Goal: Task Accomplishment & Management: Use online tool/utility

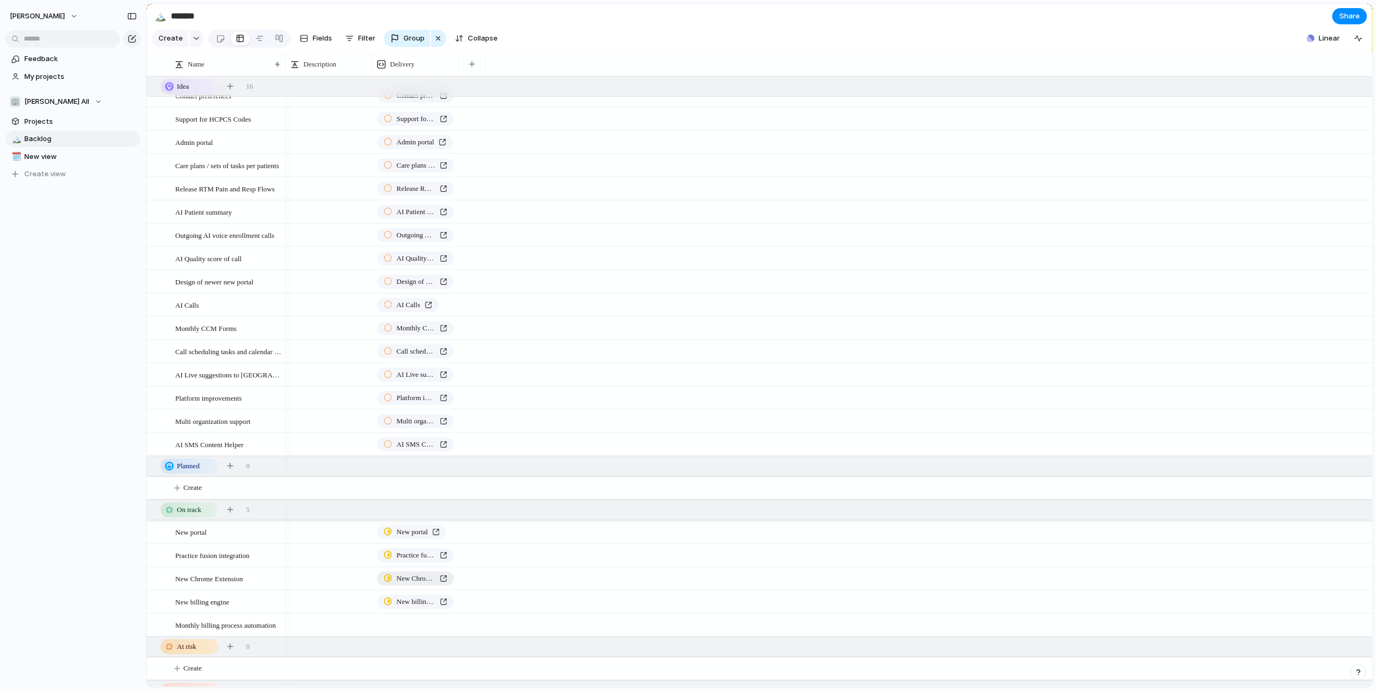
scroll to position [15, 0]
drag, startPoint x: 459, startPoint y: 62, endPoint x: 638, endPoint y: 62, distance: 179.6
click at [480, 62] on div at bounding box center [476, 64] width 5 height 23
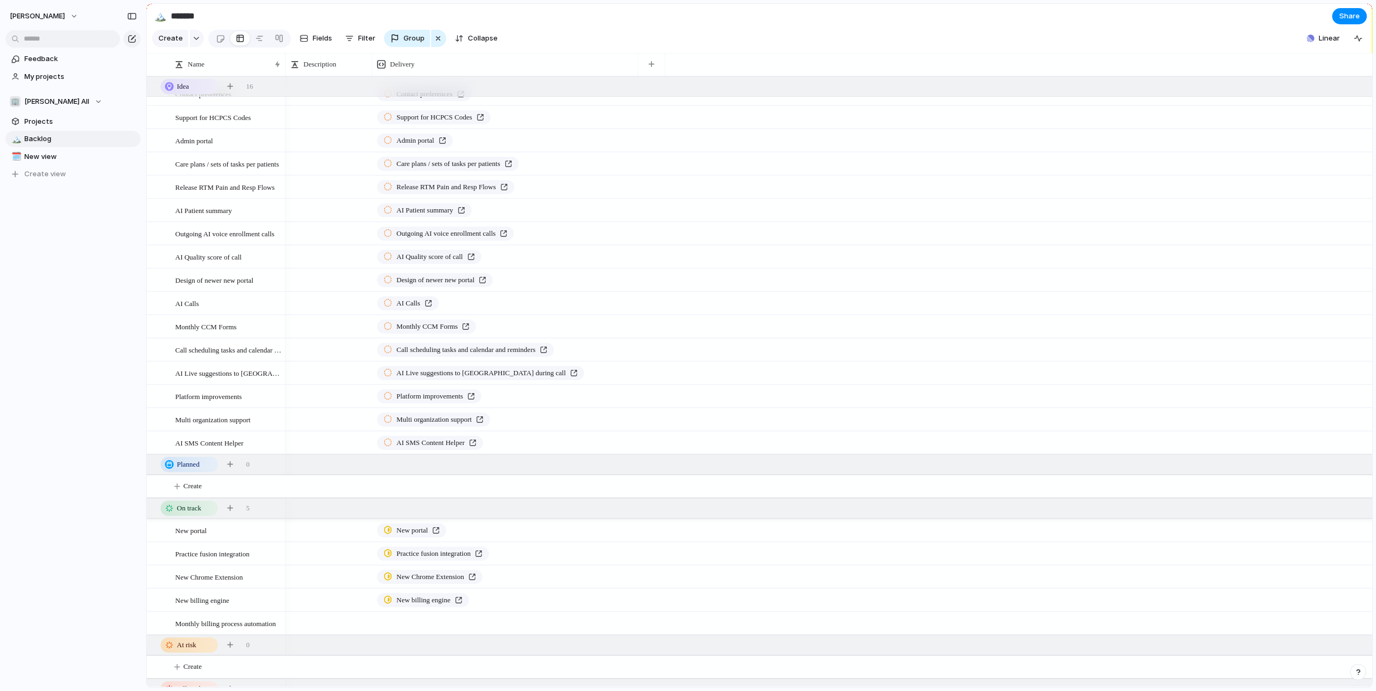
drag, startPoint x: 371, startPoint y: 61, endPoint x: 510, endPoint y: 61, distance: 139.0
click at [374, 61] on div at bounding box center [371, 64] width 5 height 23
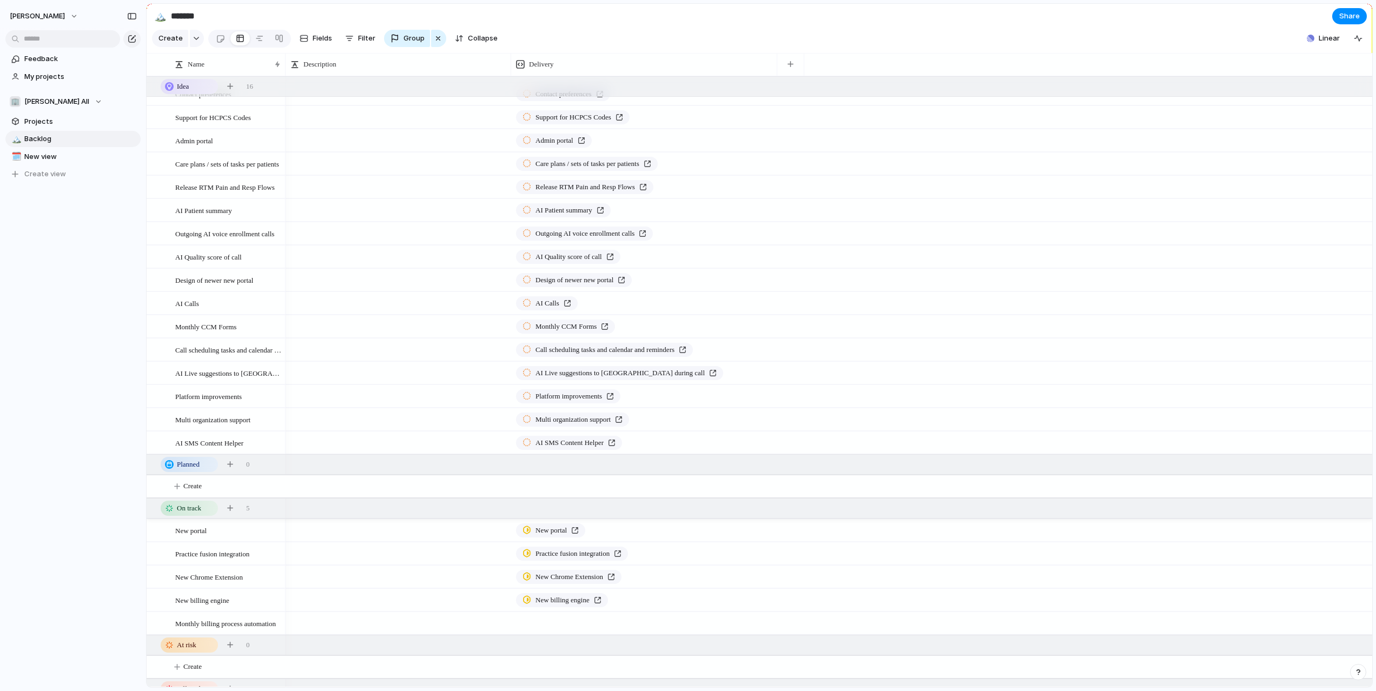
click at [287, 61] on div "Description" at bounding box center [399, 64] width 226 height 23
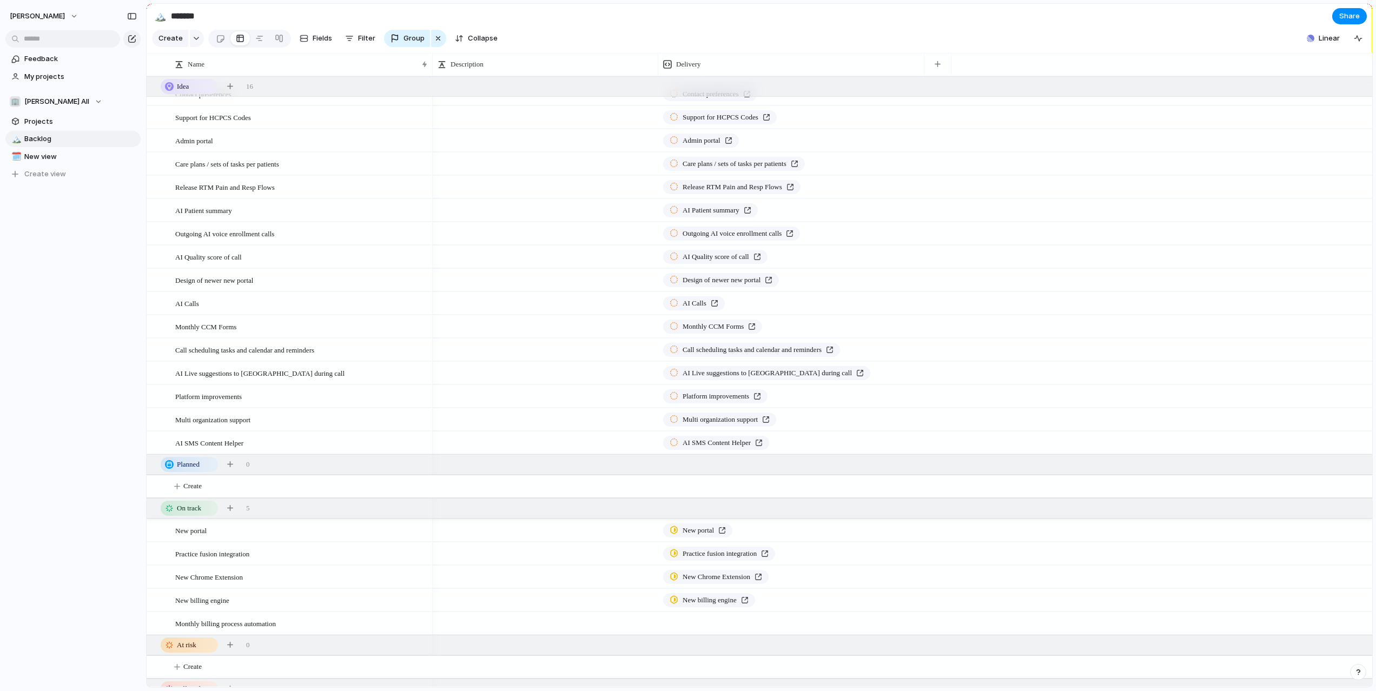
drag, startPoint x: 284, startPoint y: 61, endPoint x: 434, endPoint y: 58, distance: 149.9
click at [434, 58] on div at bounding box center [431, 64] width 5 height 23
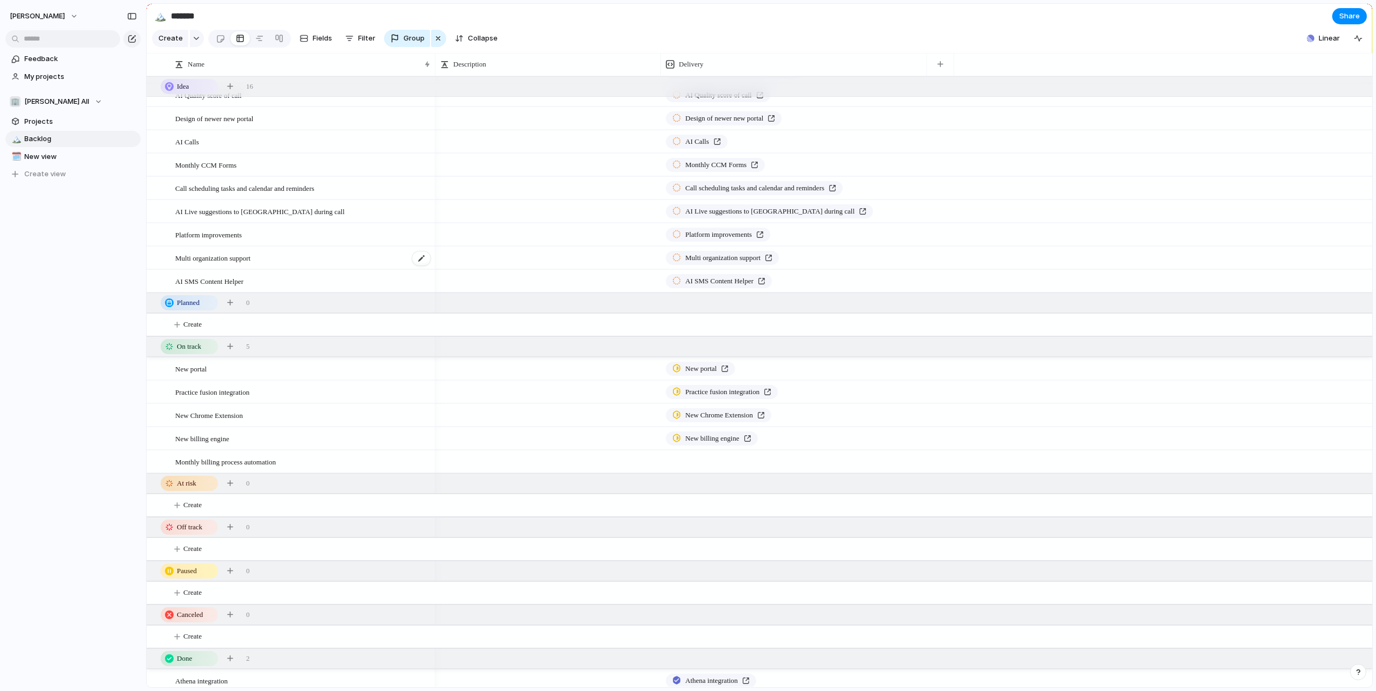
scroll to position [204, 0]
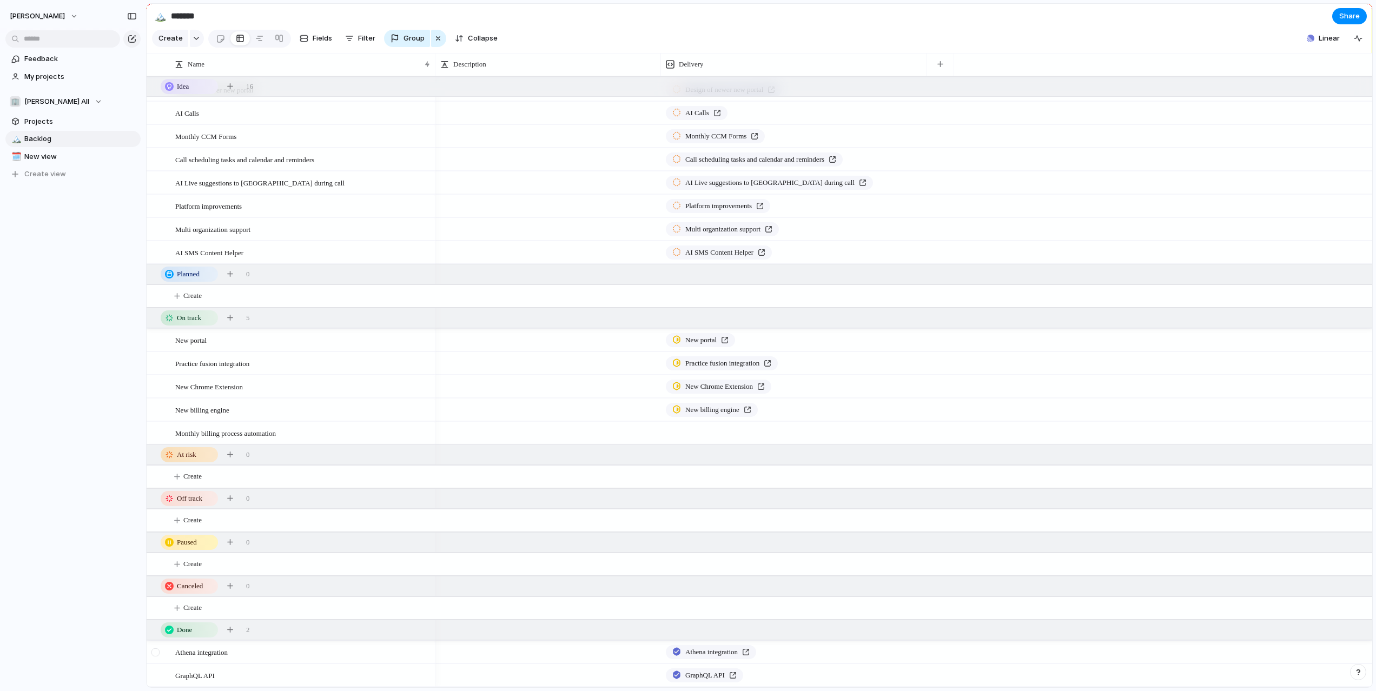
click at [154, 654] on div at bounding box center [155, 653] width 8 height 8
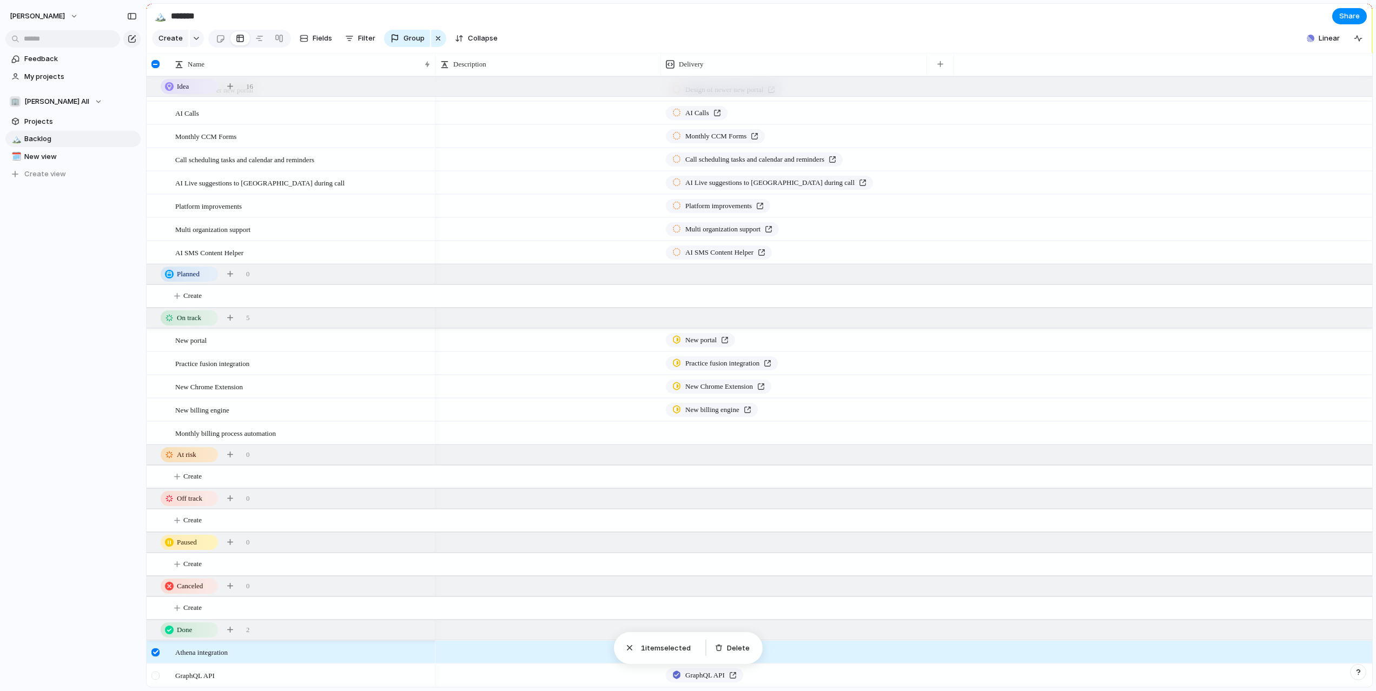
click at [154, 674] on div at bounding box center [155, 676] width 8 height 8
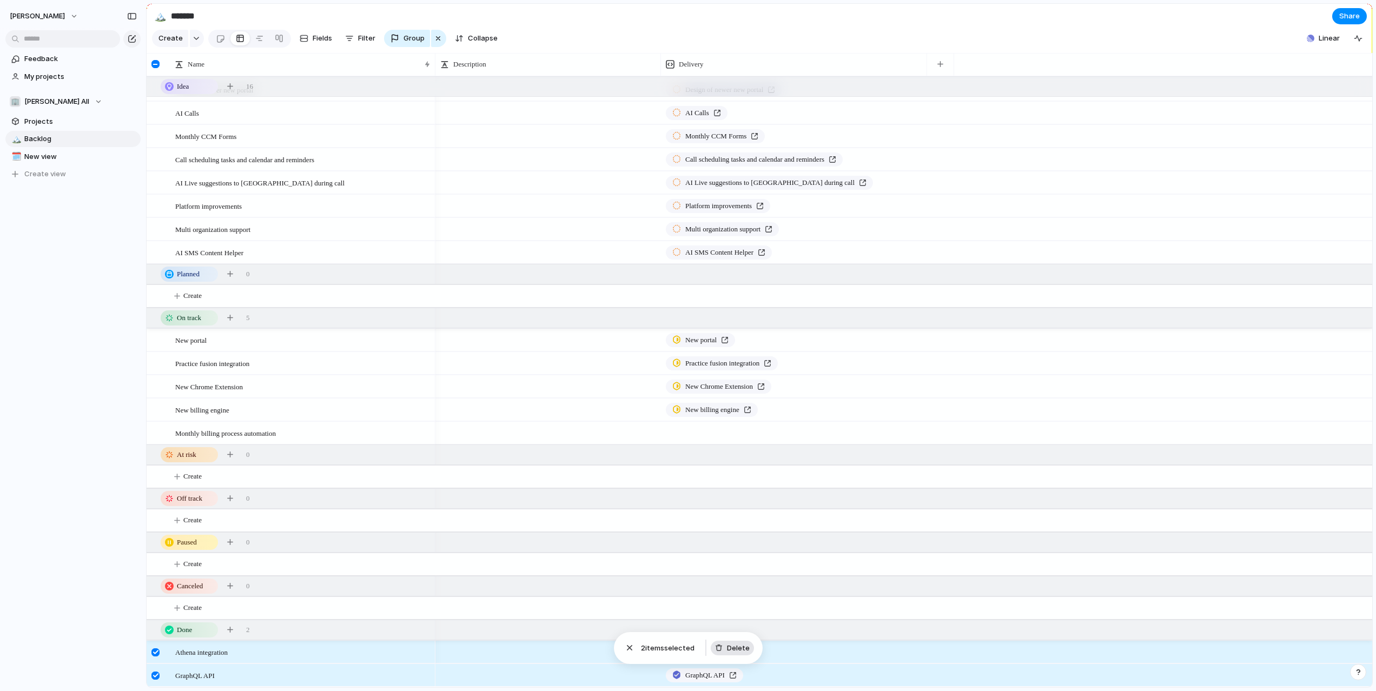
click at [742, 647] on span "Delete" at bounding box center [738, 648] width 23 height 11
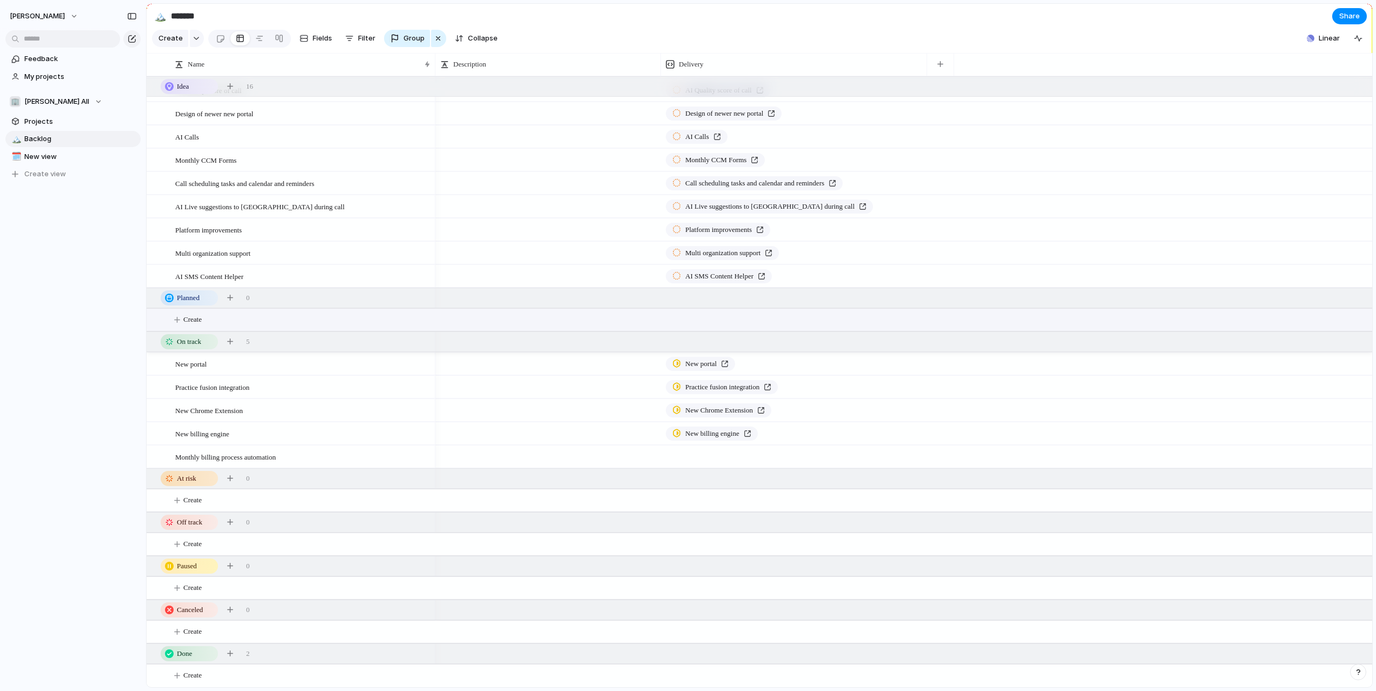
scroll to position [0, 0]
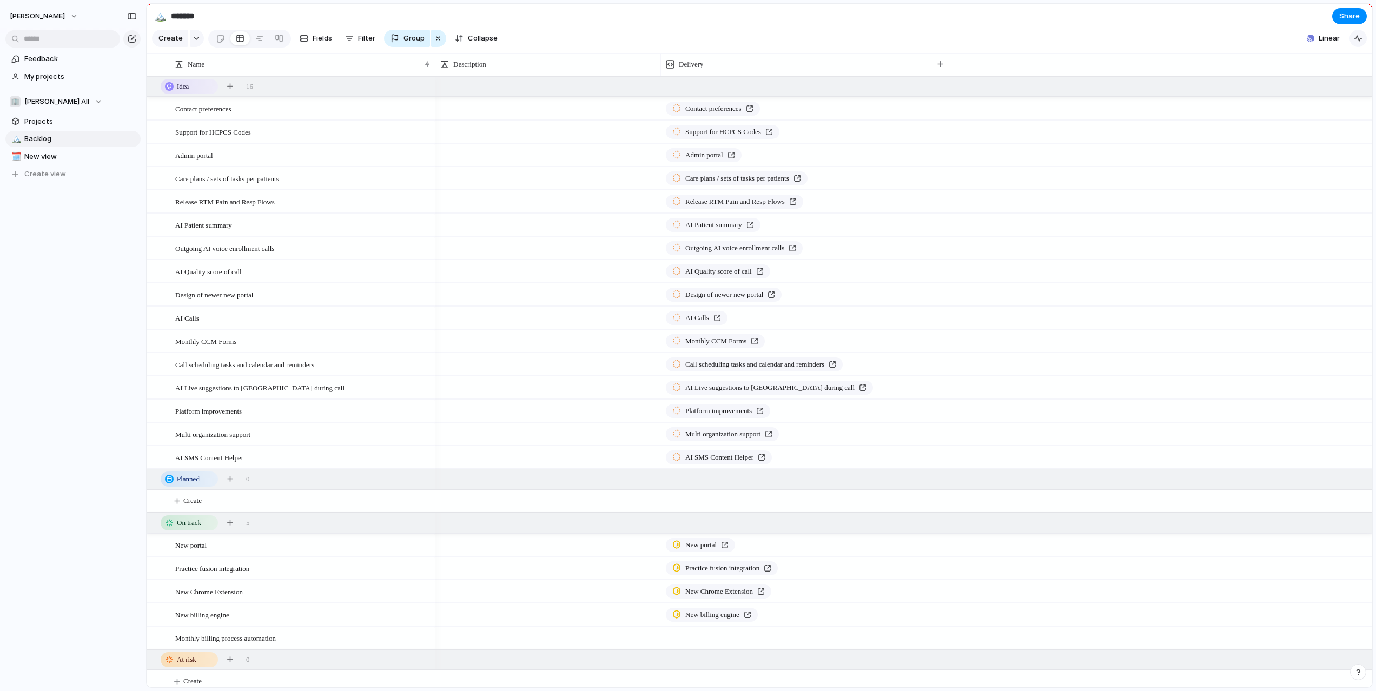
click at [1352, 36] on button "button" at bounding box center [1358, 38] width 17 height 17
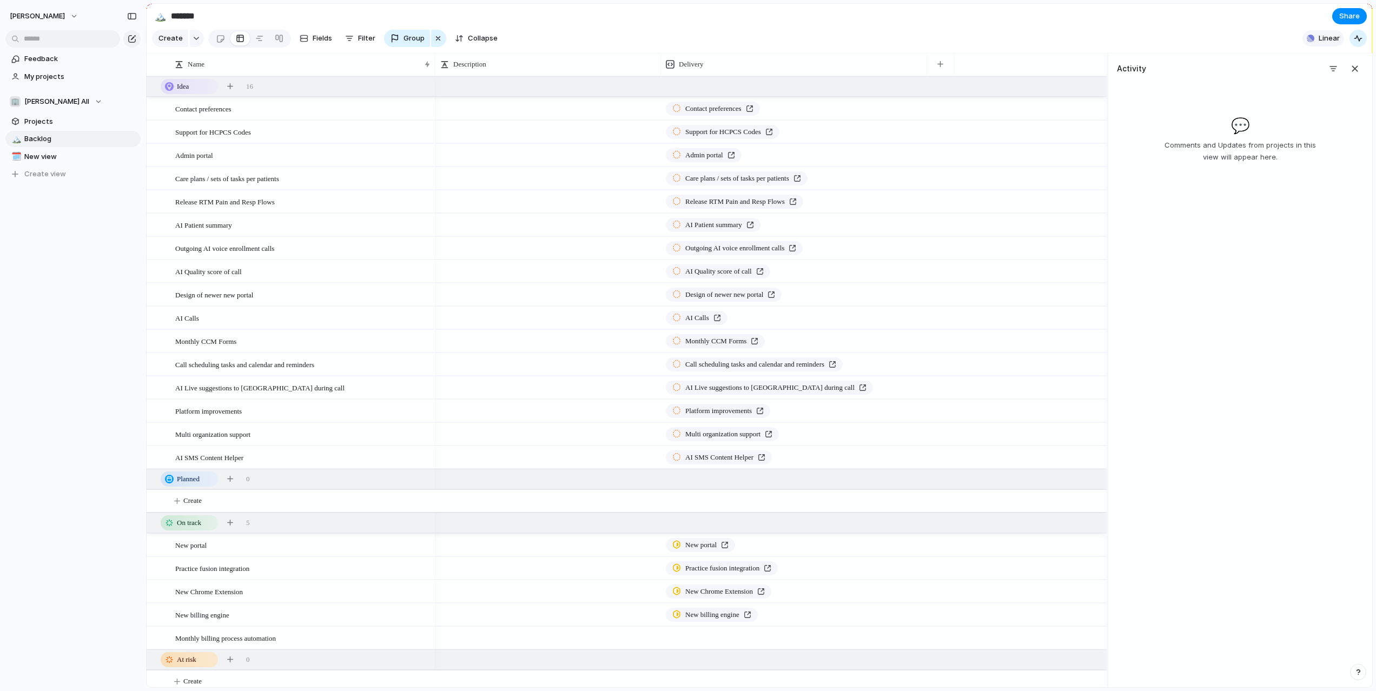
click at [1335, 36] on span "Linear" at bounding box center [1329, 38] width 21 height 11
click at [1325, 65] on span "Add all" at bounding box center [1318, 66] width 23 height 11
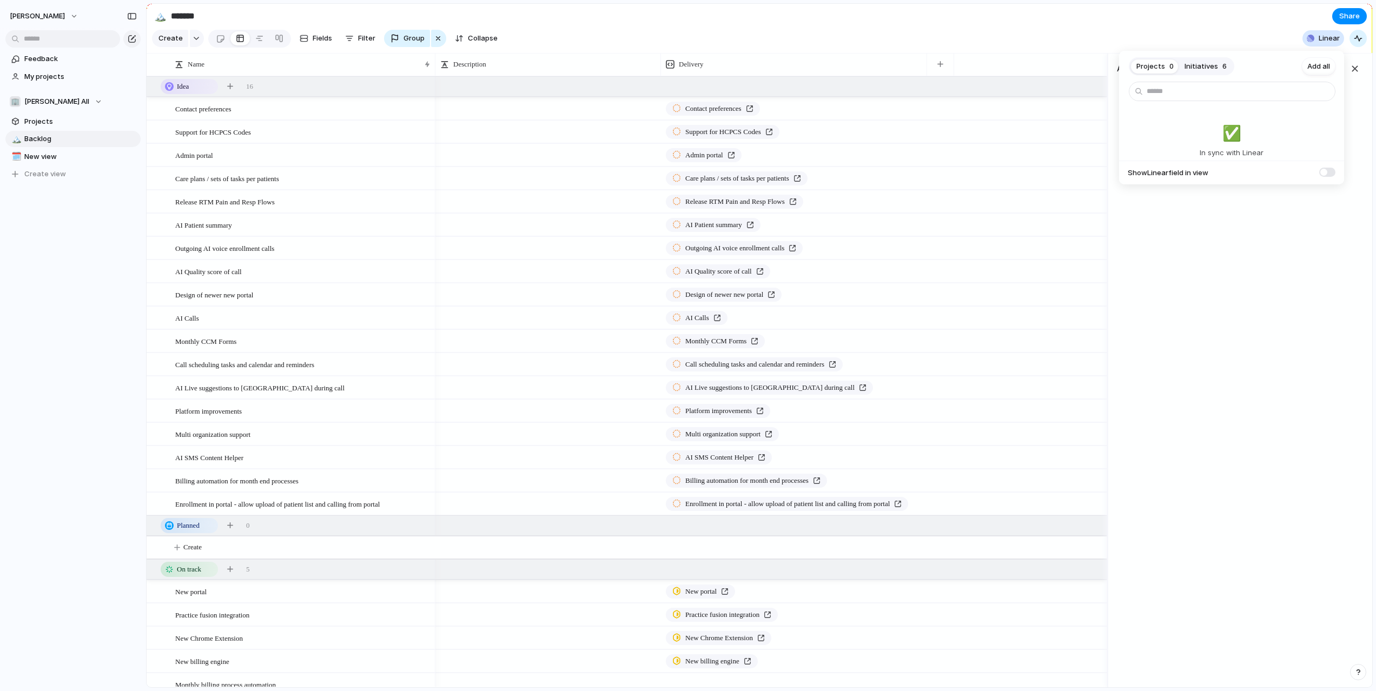
click at [1019, 49] on div "Projects 0 Initiatives 6 Add all ✅️ In sync with Linear Show Linear field in vi…" at bounding box center [688, 345] width 1376 height 691
click at [1353, 72] on div "button" at bounding box center [1355, 69] width 12 height 12
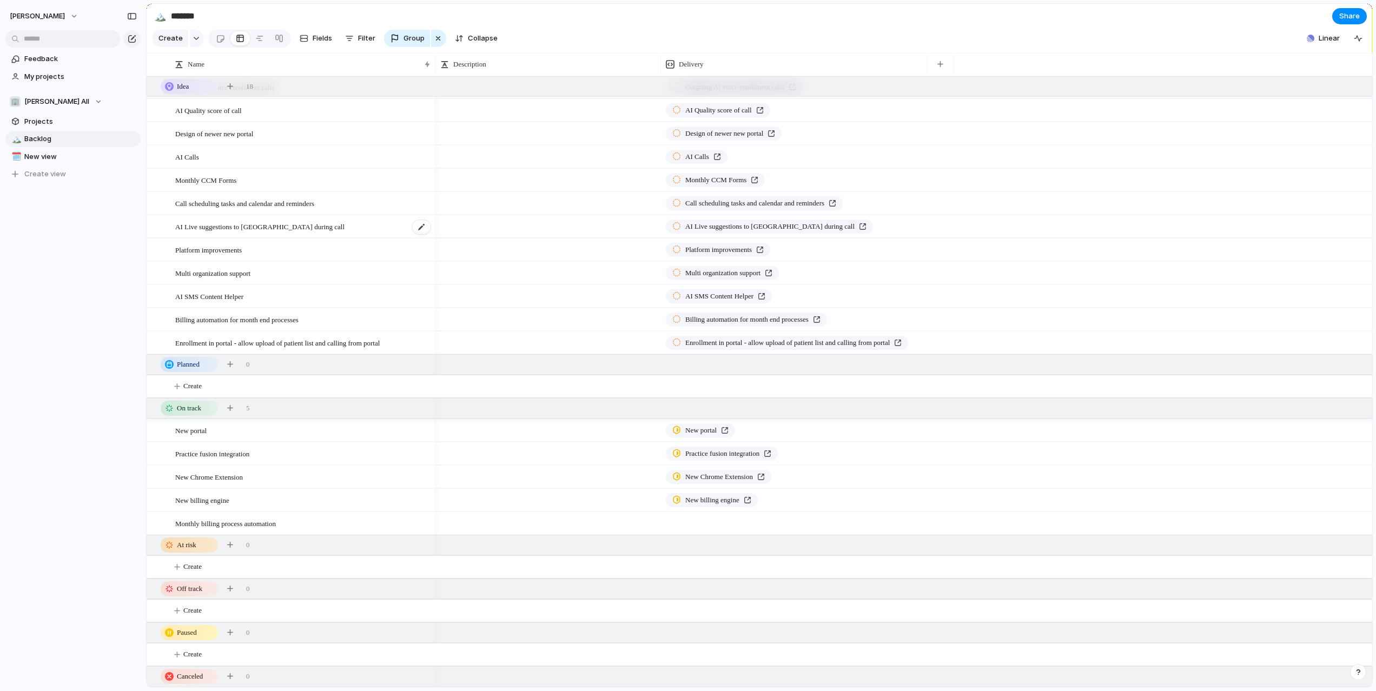
scroll to position [161, 0]
click at [158, 525] on div at bounding box center [155, 524] width 8 height 8
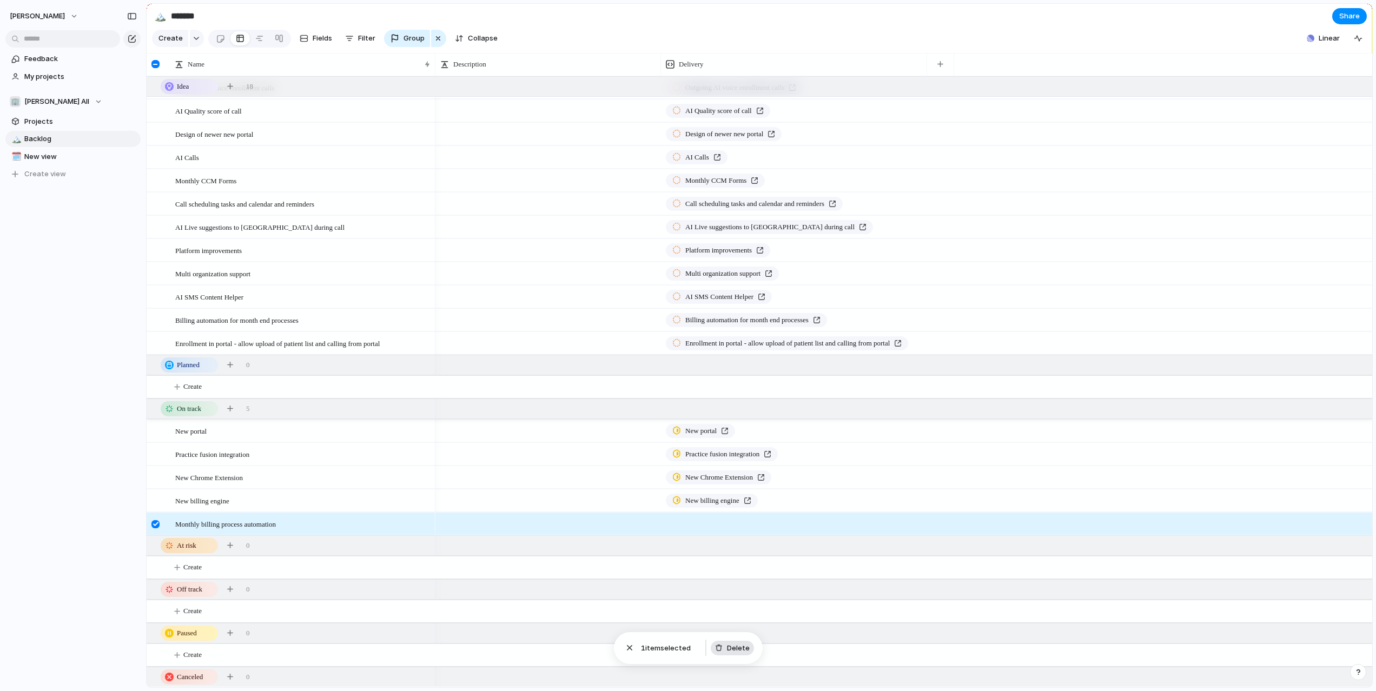
click at [735, 645] on span "Delete" at bounding box center [738, 648] width 23 height 11
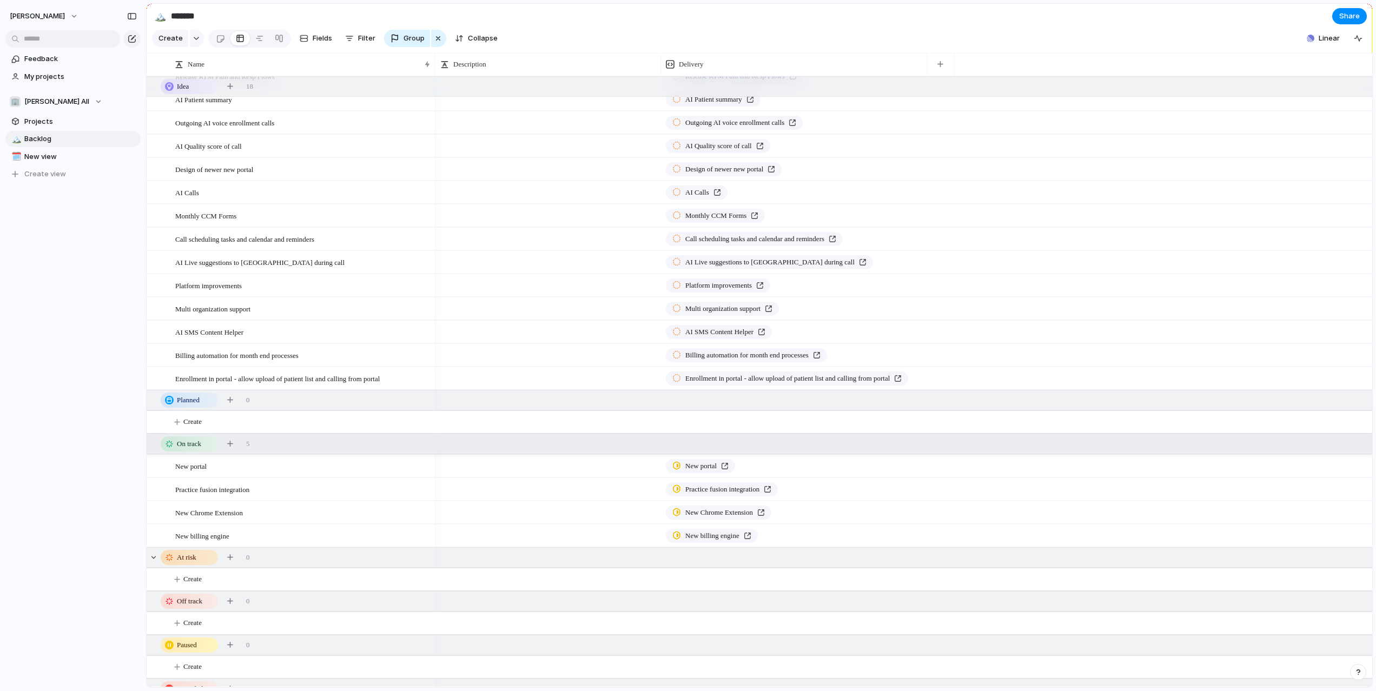
scroll to position [0, 0]
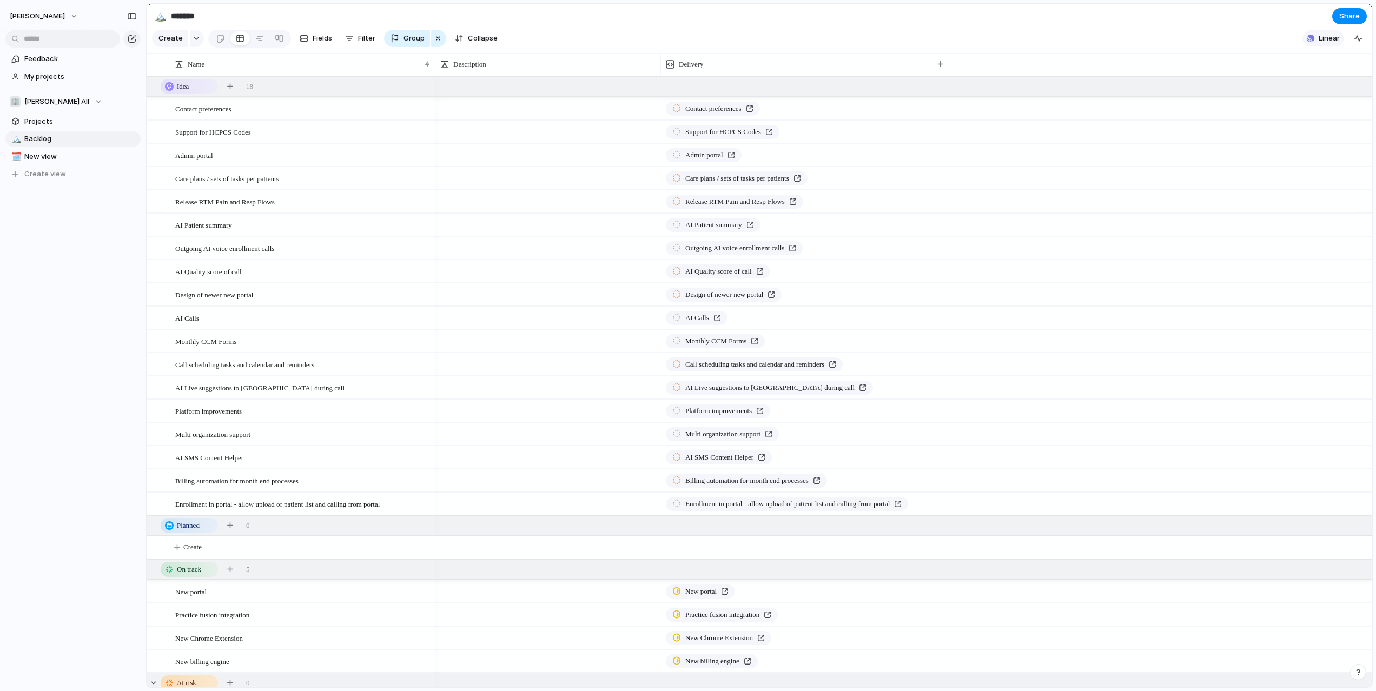
click at [1321, 39] on span "Linear" at bounding box center [1329, 38] width 21 height 11
click at [1213, 64] on span "Initiatives" at bounding box center [1202, 66] width 34 height 11
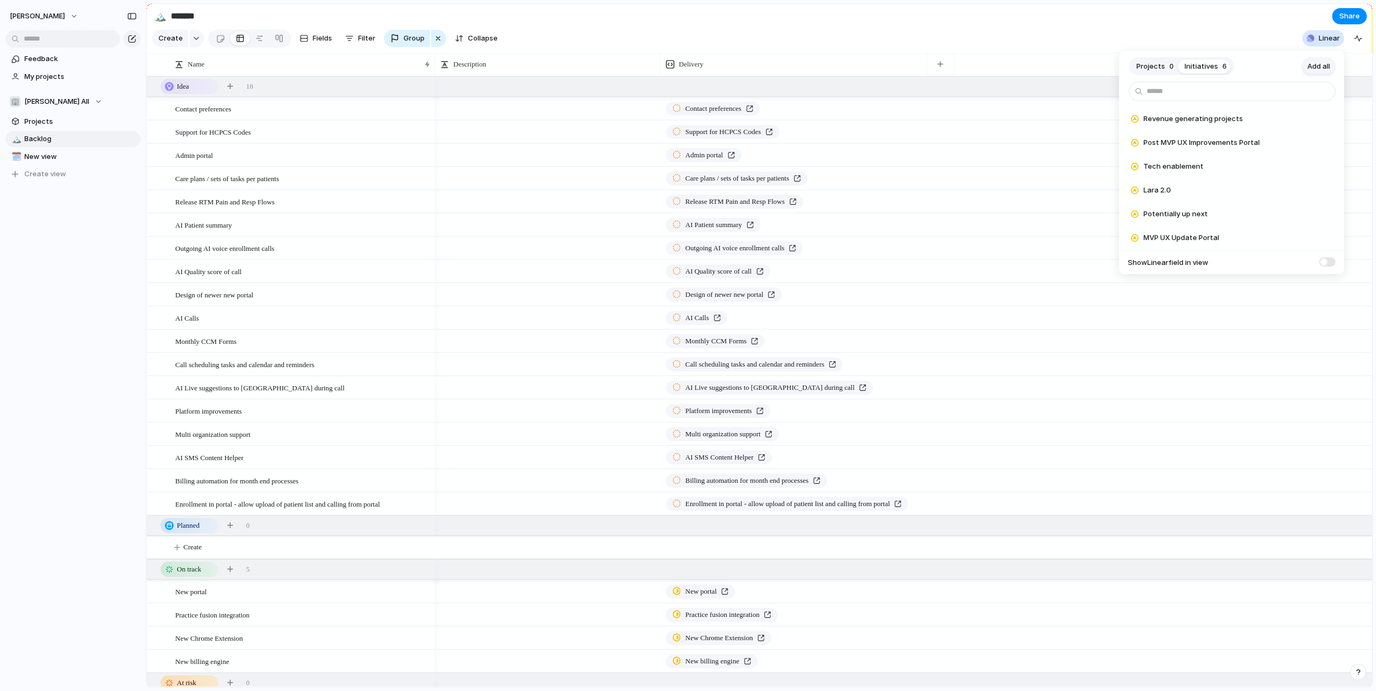
click at [1323, 63] on span "Add all" at bounding box center [1318, 66] width 23 height 11
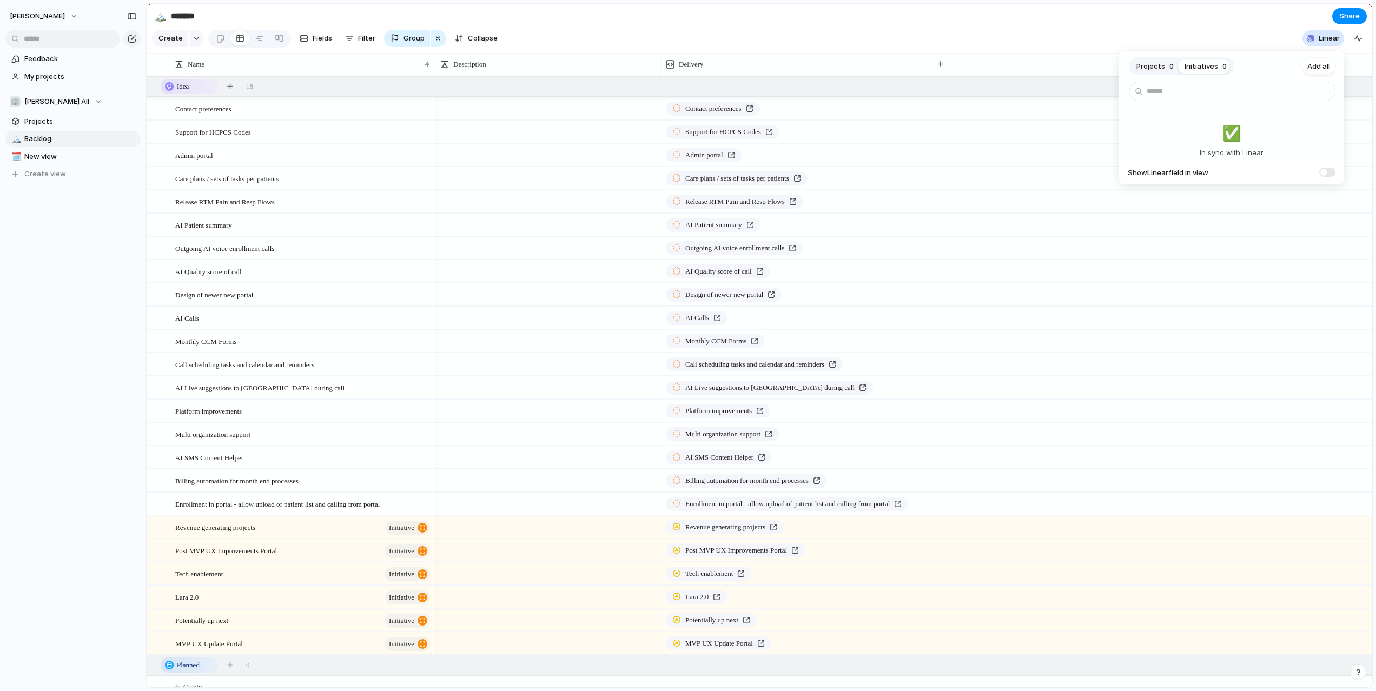
click at [471, 392] on div "Projects 0 Initiatives 0 Add all ✅️ In sync with Linear Show Linear field in vi…" at bounding box center [688, 345] width 1376 height 691
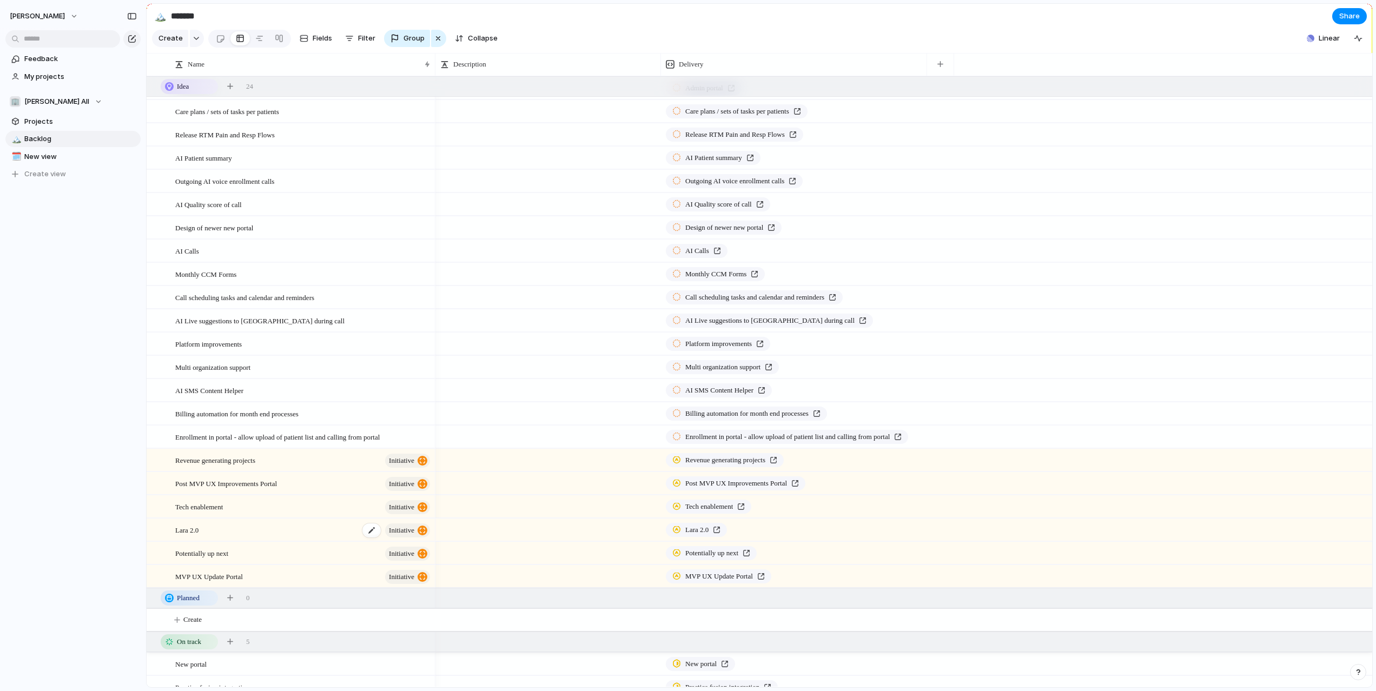
click at [249, 530] on div "Lara 2.0 initiative" at bounding box center [303, 530] width 256 height 22
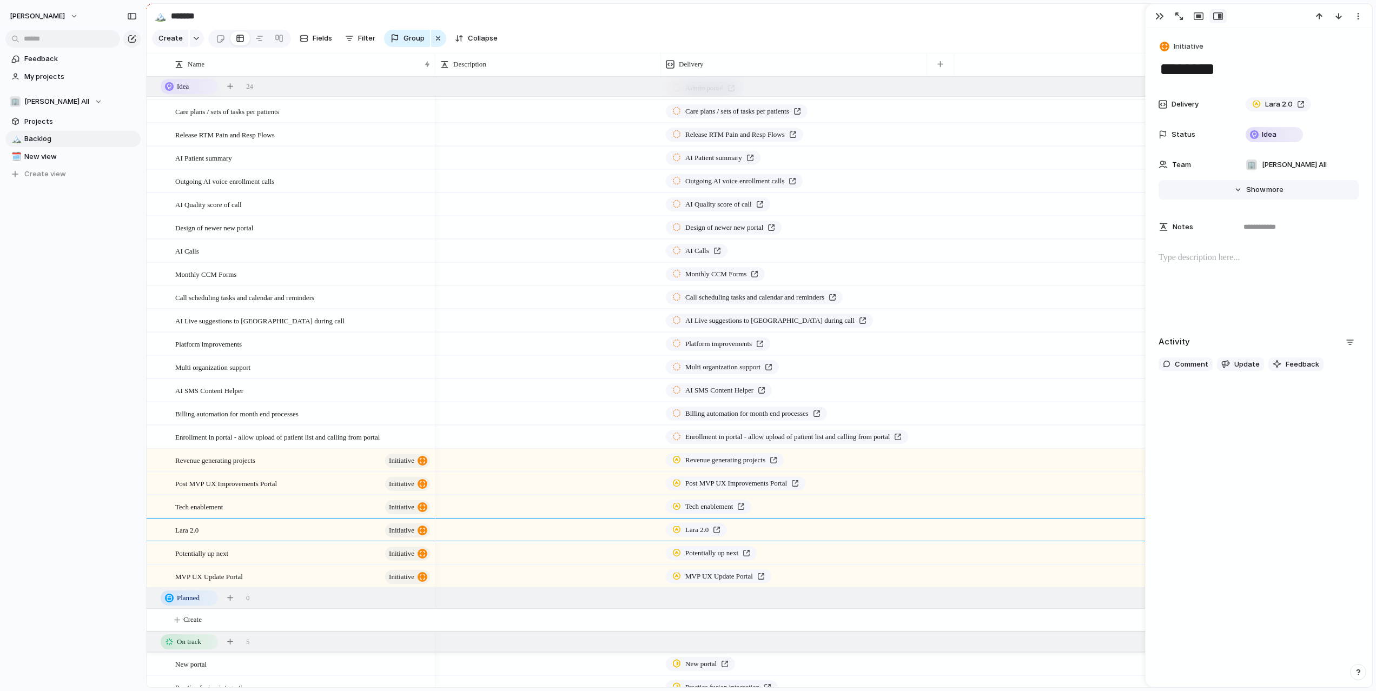
click at [1258, 188] on span "Show" at bounding box center [1255, 189] width 19 height 11
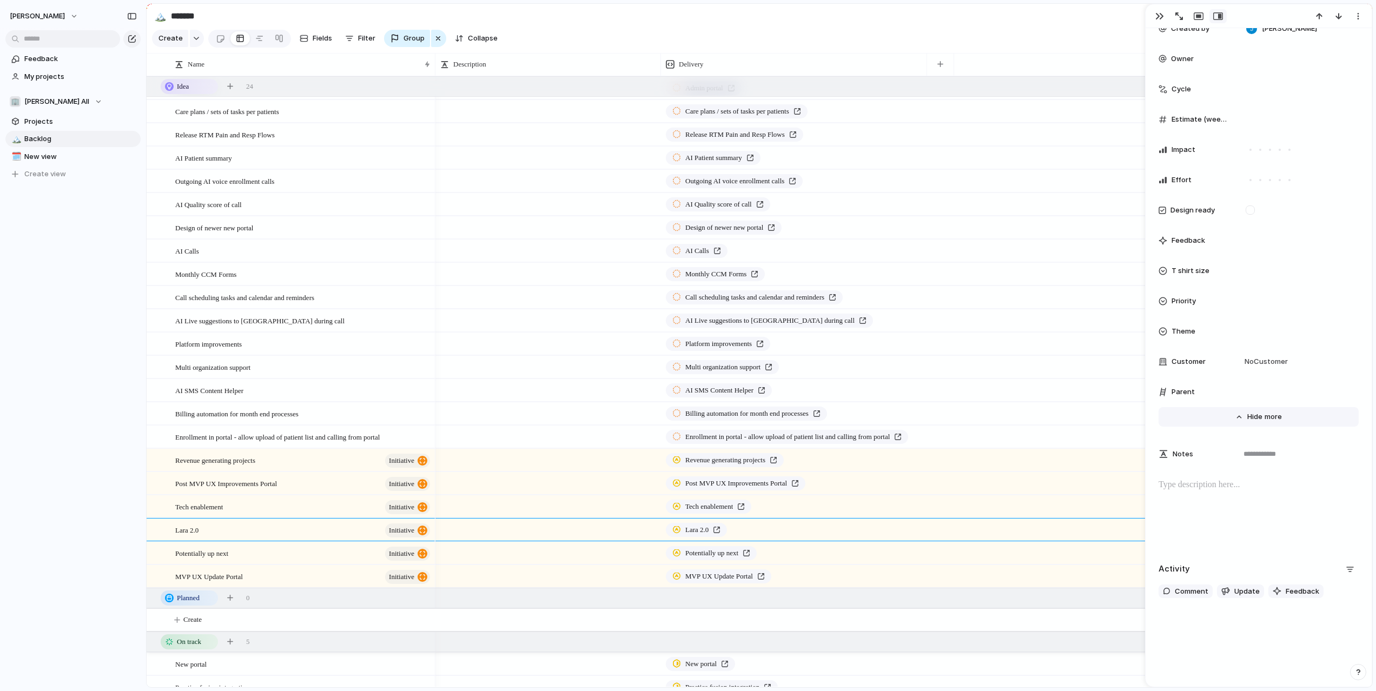
click at [1255, 413] on span "Show" at bounding box center [1256, 417] width 19 height 11
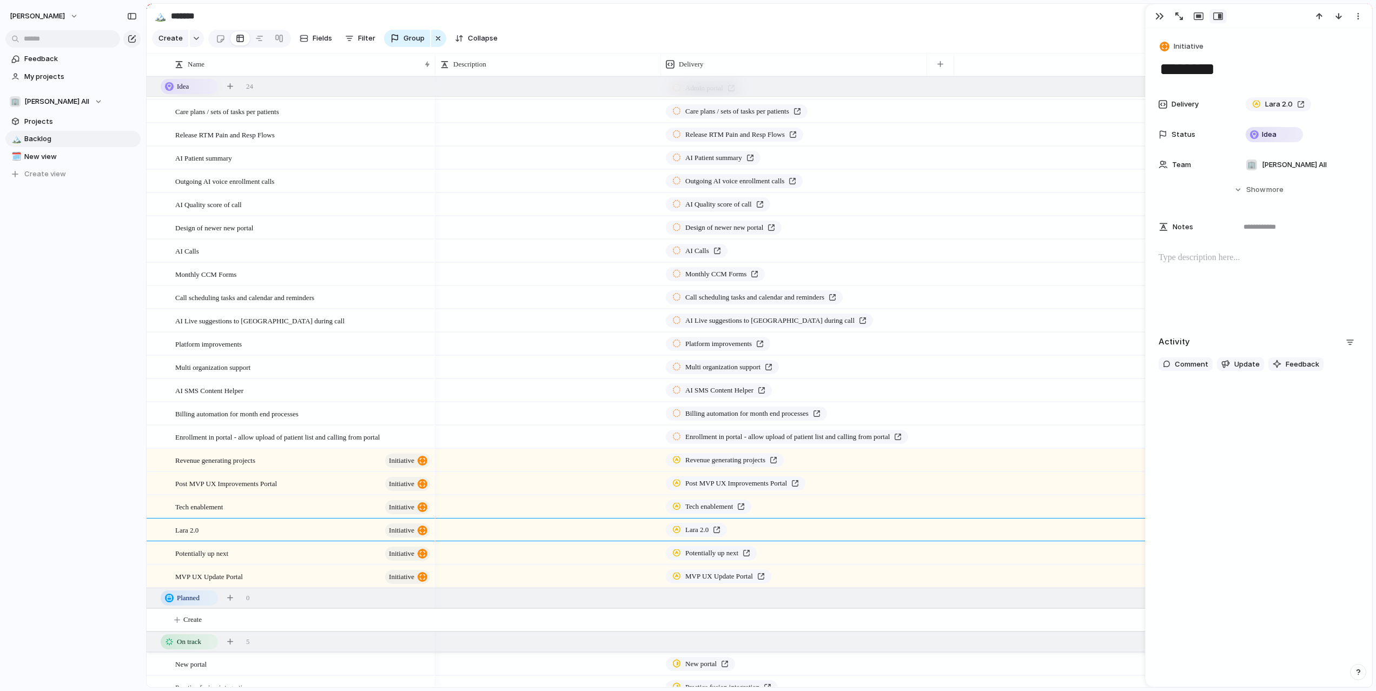
click at [728, 47] on section "Create Fields Filter Group Zoom Collapse Linear" at bounding box center [760, 41] width 1226 height 26
click at [643, 135] on div at bounding box center [548, 129] width 224 height 11
click at [434, 34] on div "button" at bounding box center [438, 38] width 9 height 13
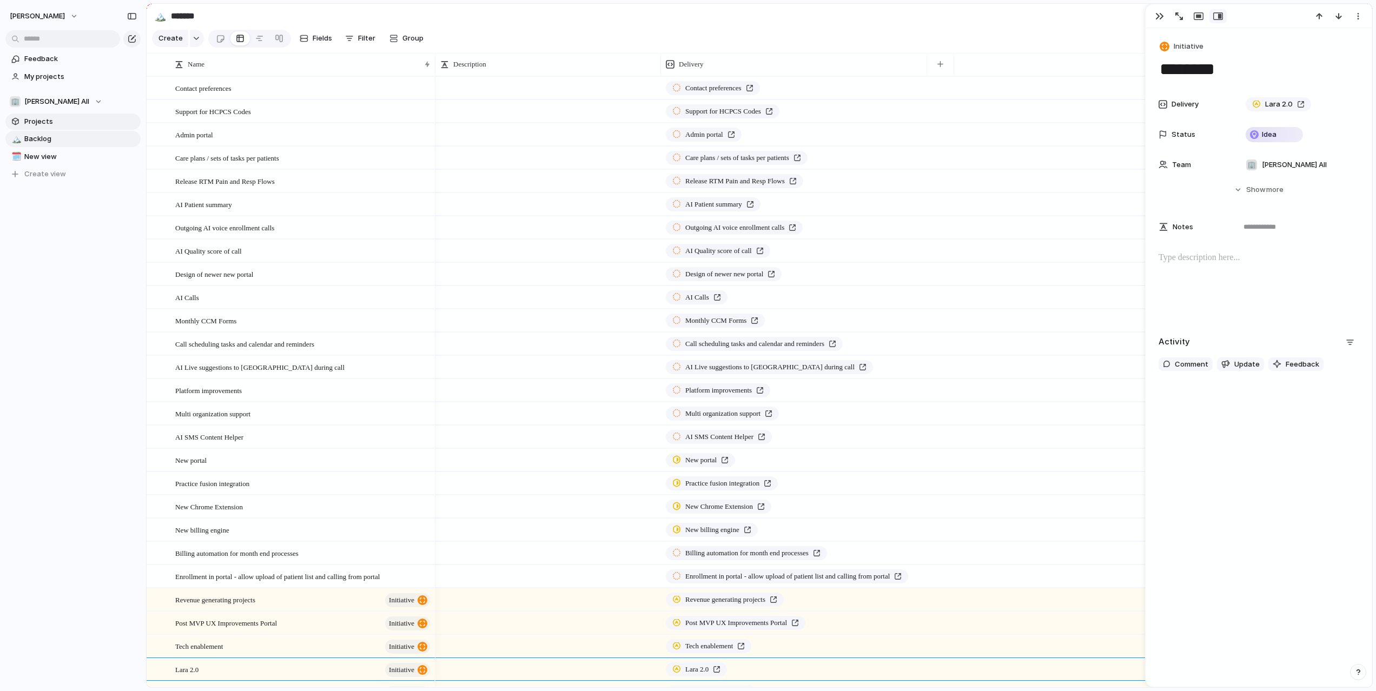
click at [53, 127] on link "Projects" at bounding box center [72, 122] width 135 height 16
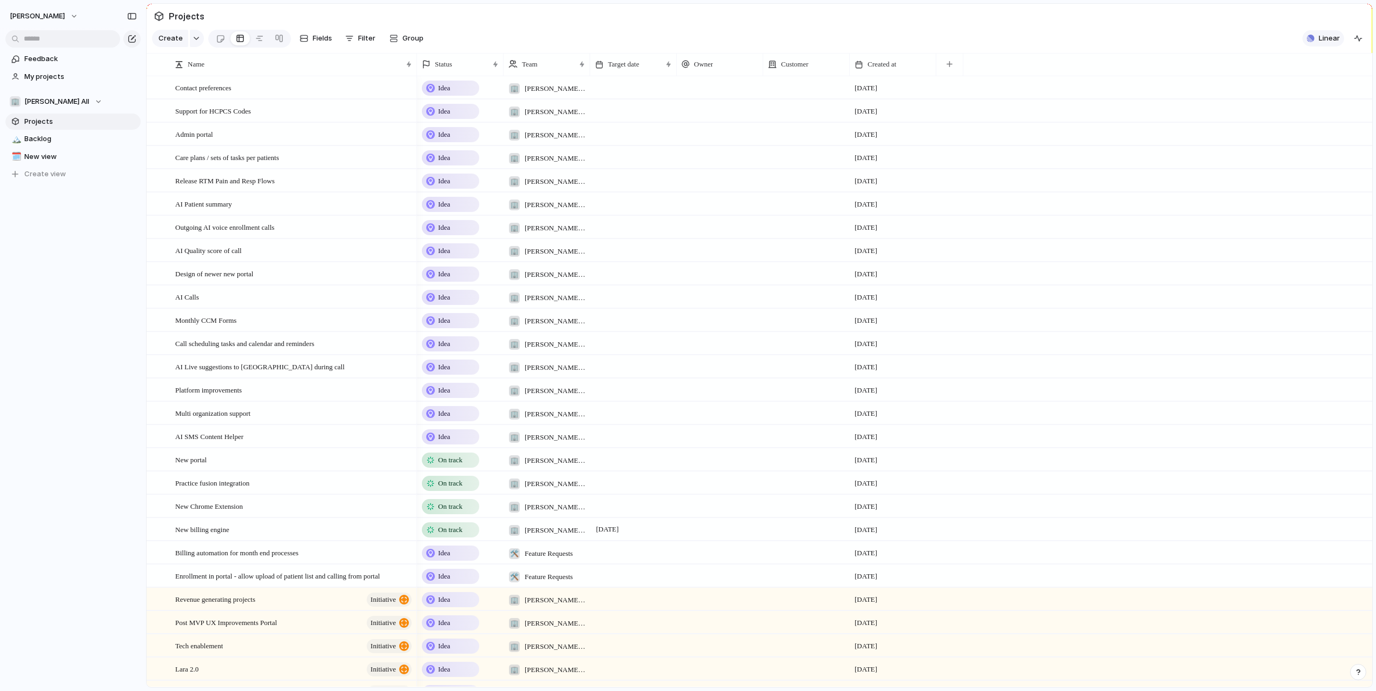
click at [1327, 39] on span "Linear" at bounding box center [1329, 38] width 21 height 11
click at [1180, 72] on div "Projects 0 Initiatives 0" at bounding box center [1181, 66] width 105 height 18
click at [1330, 173] on span at bounding box center [1327, 172] width 16 height 9
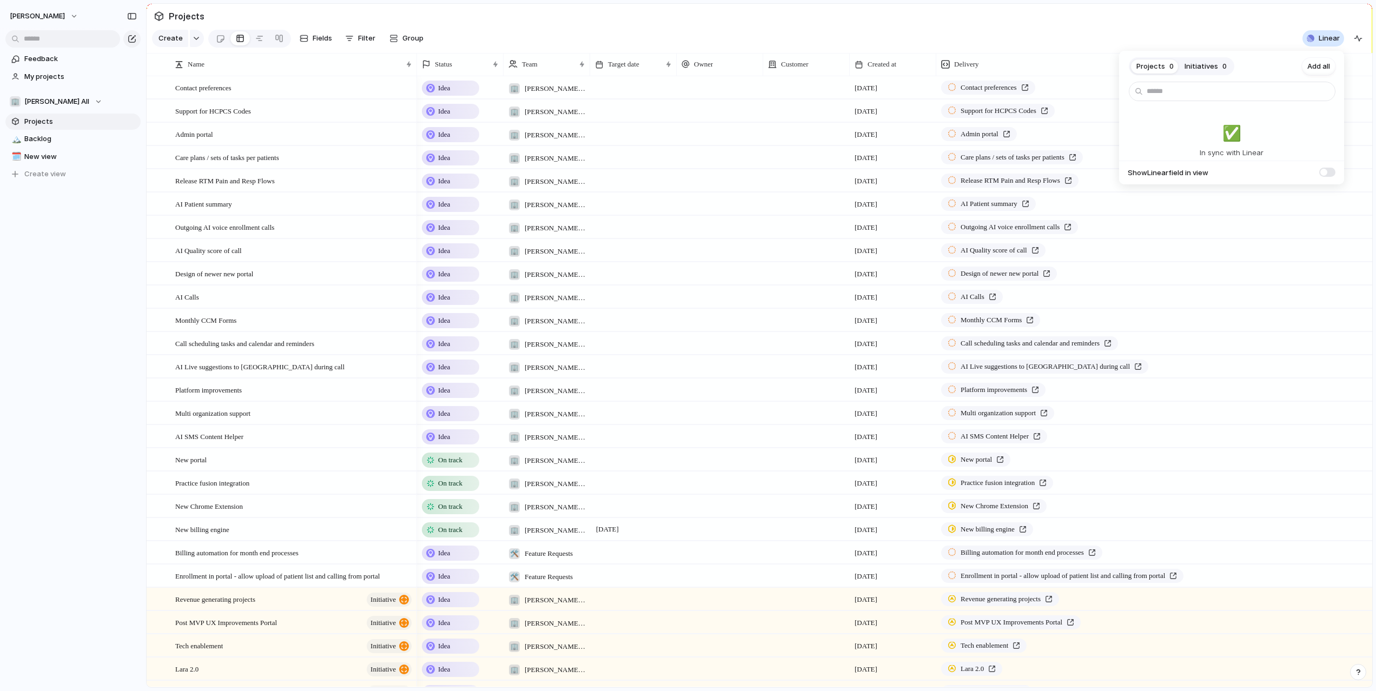
click at [1330, 173] on span at bounding box center [1327, 172] width 16 height 9
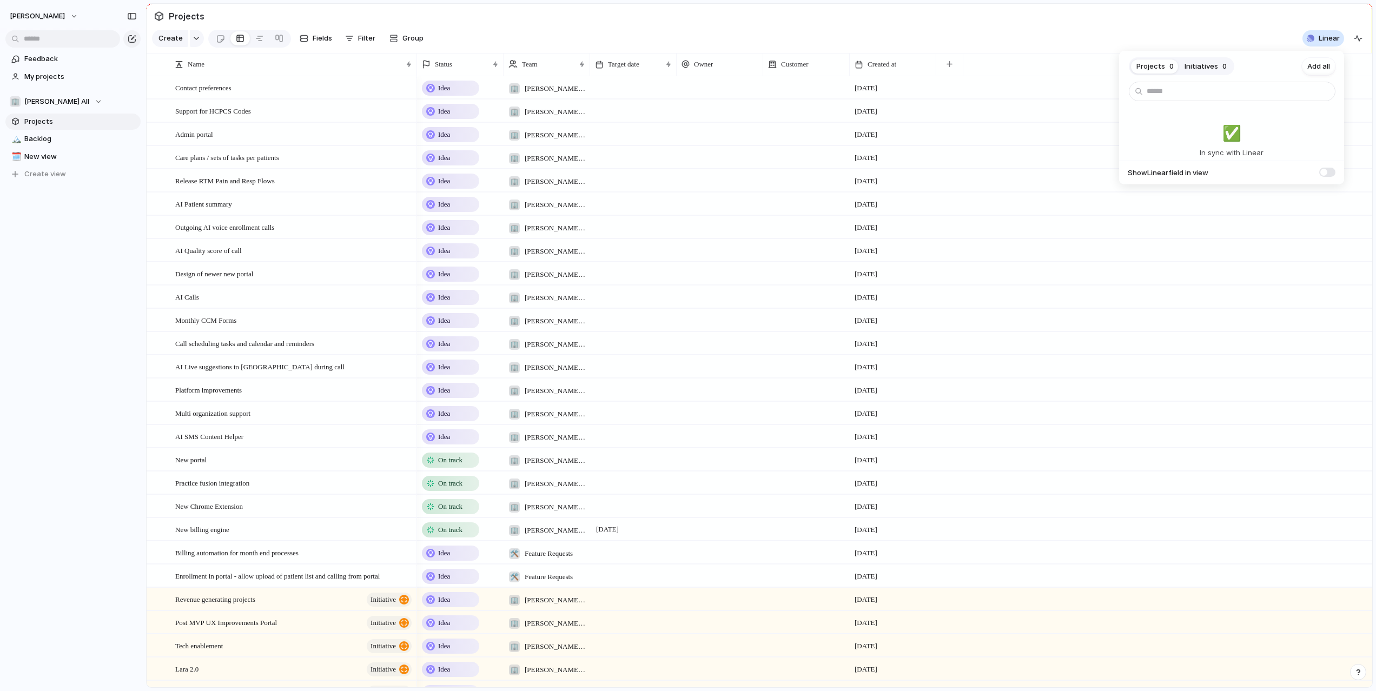
click at [1330, 173] on span at bounding box center [1327, 172] width 16 height 9
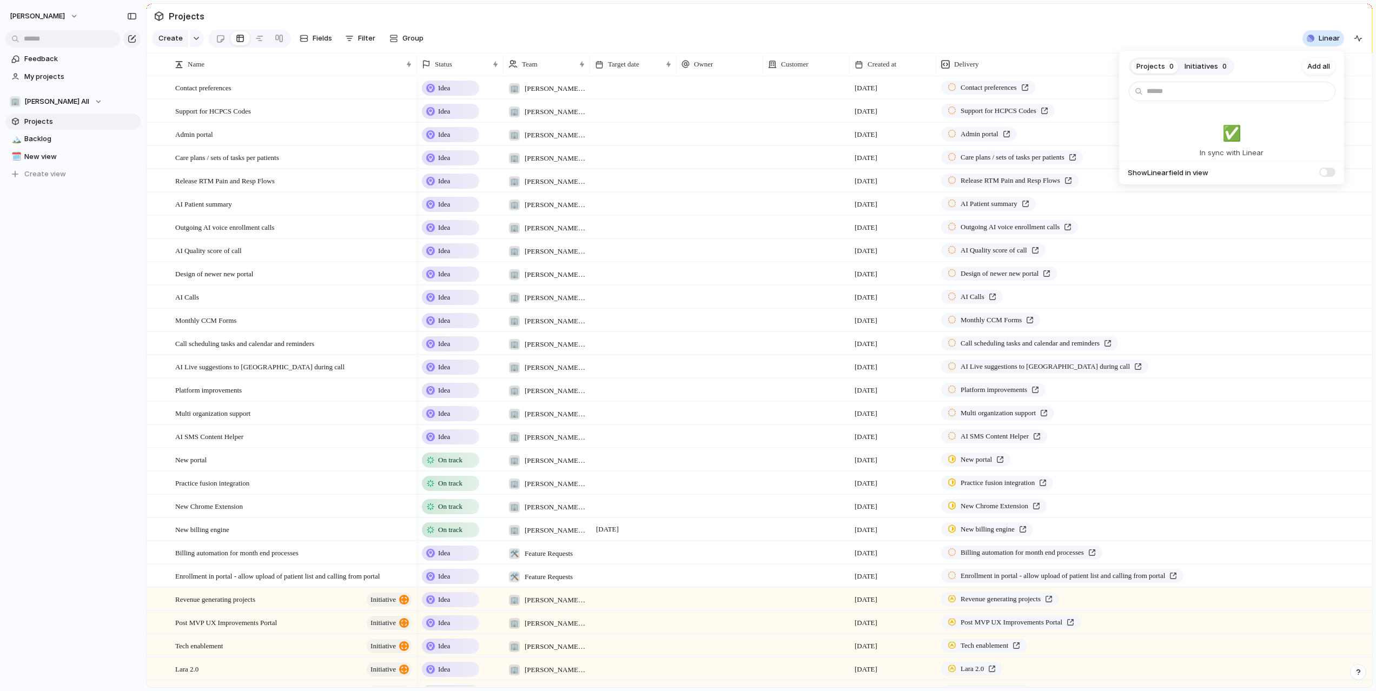
click at [1136, 468] on div "Projects 0 Initiatives 0 Add all ✅️ In sync with Linear Show Linear field in vi…" at bounding box center [688, 345] width 1376 height 691
click at [44, 130] on section "🏢 Lara All Projects 🏔️ Backlog 🗓️ New view To pick up a draggable item, press t…" at bounding box center [73, 134] width 146 height 98
click at [44, 135] on span "Backlog" at bounding box center [80, 139] width 113 height 11
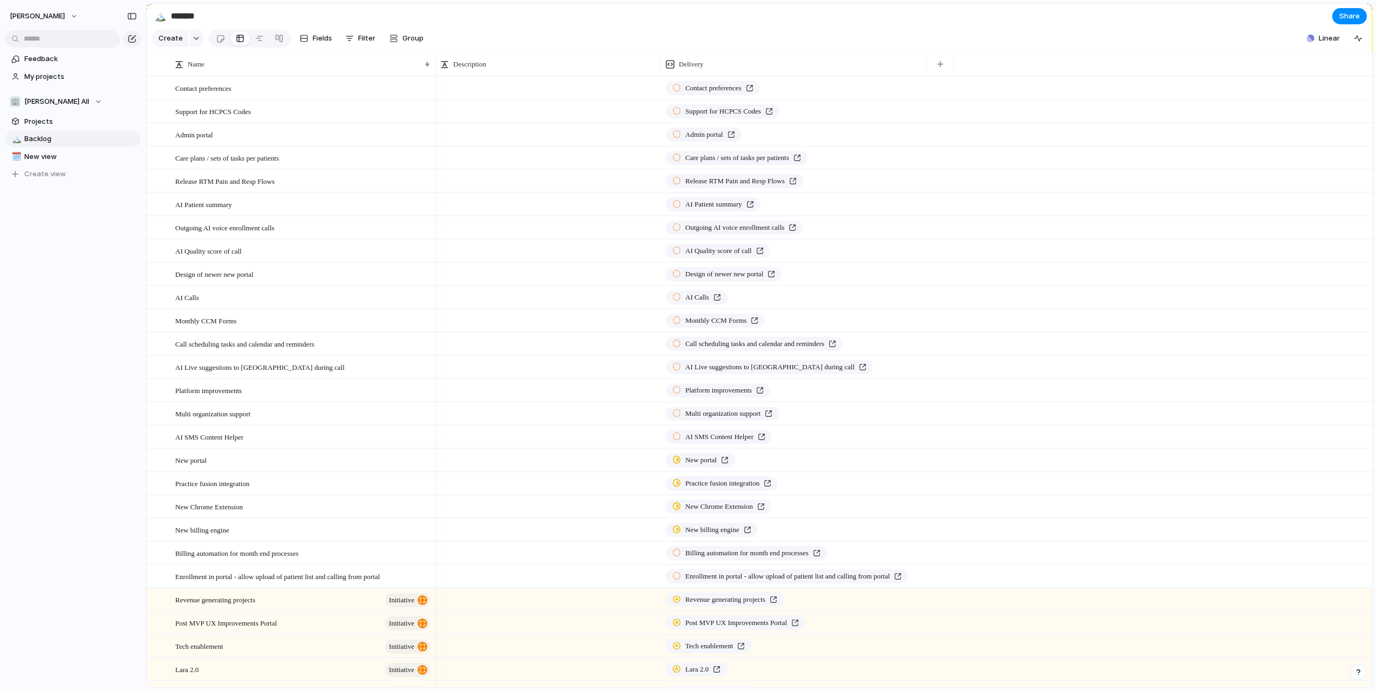
click at [47, 129] on section "🏢 Lara All Projects 🏔️ Backlog 🗓️ New view To pick up a draggable item, press t…" at bounding box center [73, 134] width 146 height 98
